Goal: Information Seeking & Learning: Learn about a topic

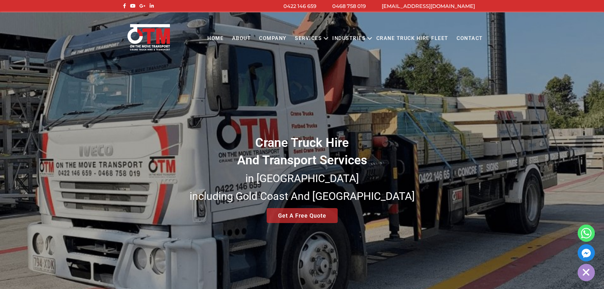
click at [243, 37] on link "About" at bounding box center [241, 38] width 27 height 17
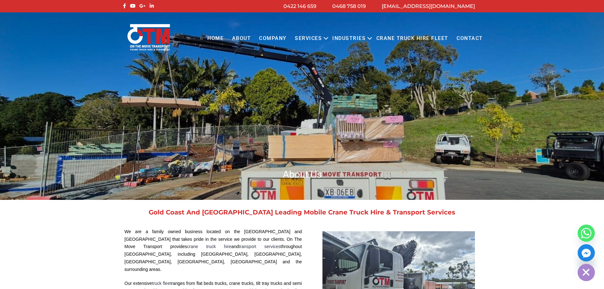
click at [470, 36] on link "Contact" at bounding box center [469, 38] width 35 height 17
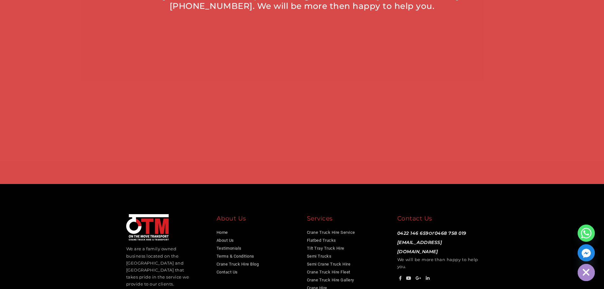
scroll to position [491, 0]
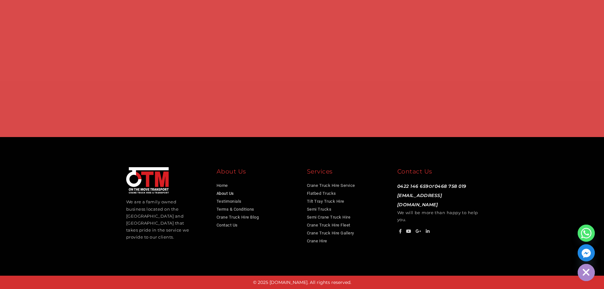
click at [232, 191] on link "About Us" at bounding box center [225, 193] width 17 height 5
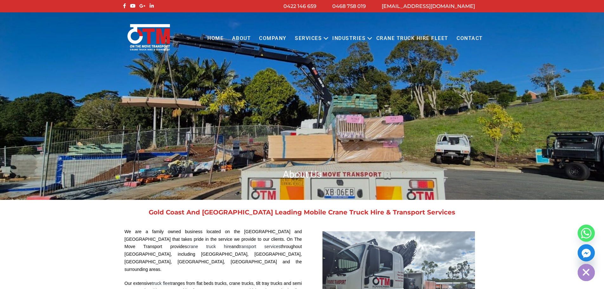
click at [244, 38] on link "About" at bounding box center [241, 38] width 27 height 17
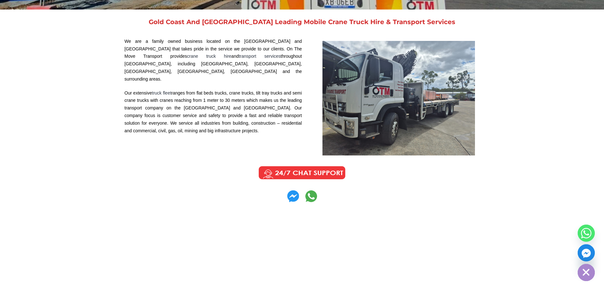
scroll to position [32, 0]
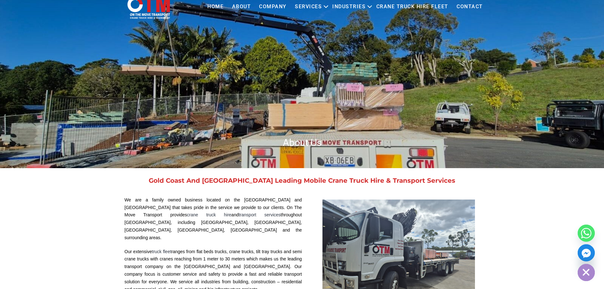
click at [274, 5] on link "COMPANY" at bounding box center [273, 6] width 36 height 17
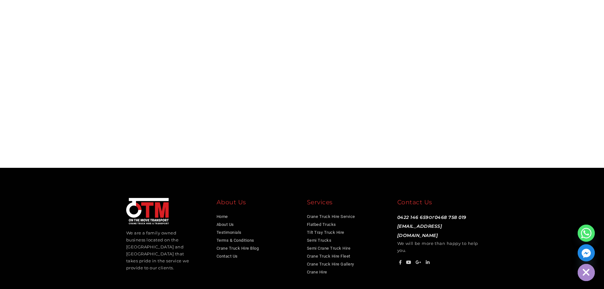
scroll to position [1783, 0]
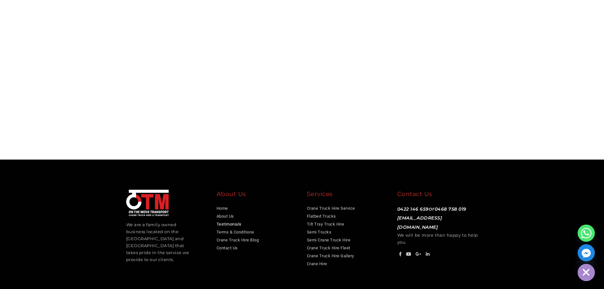
click at [235, 222] on link "Testimonials" at bounding box center [229, 224] width 25 height 5
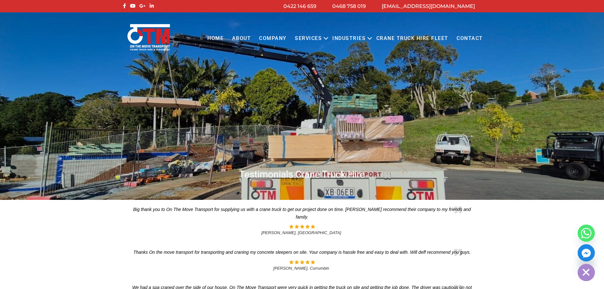
click at [242, 38] on link "About" at bounding box center [241, 38] width 27 height 17
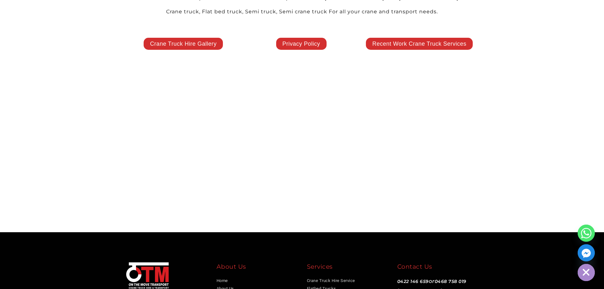
scroll to position [1326, 0]
